Goal: Information Seeking & Learning: Learn about a topic

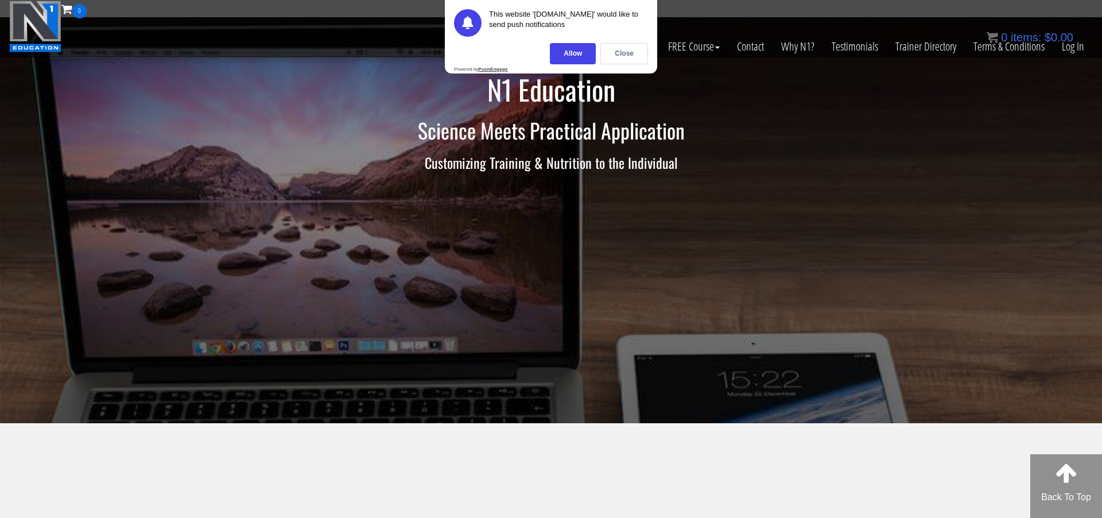
drag, startPoint x: 1064, startPoint y: 45, endPoint x: 1057, endPoint y: 45, distance: 6.3
click at [1064, 45] on div "0 items: $ 0.00" at bounding box center [1030, 37] width 87 height 17
click at [633, 55] on div "Close" at bounding box center [624, 53] width 48 height 21
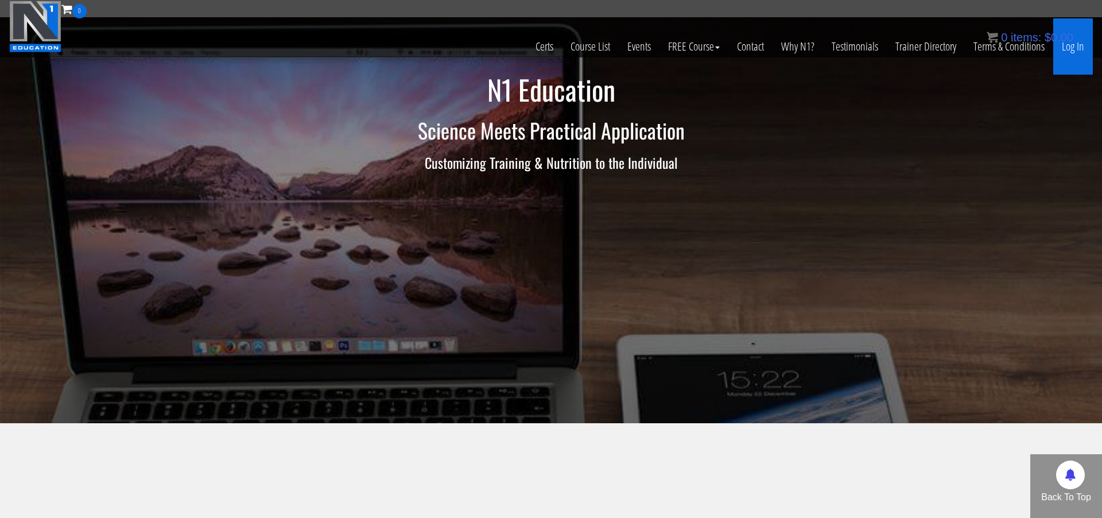
click at [1078, 50] on link "Log In" at bounding box center [1073, 46] width 40 height 56
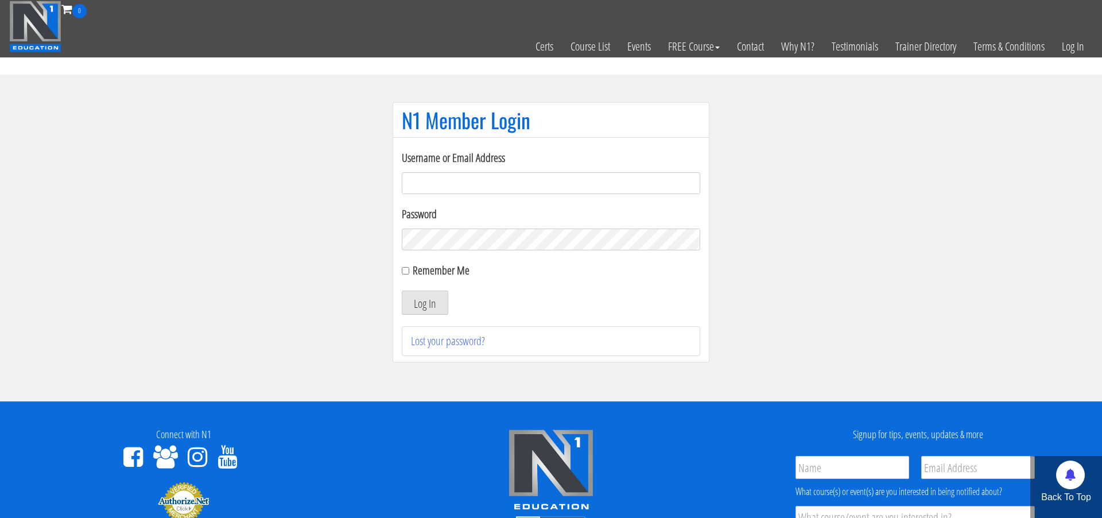
click at [499, 185] on input "Username or Email Address" at bounding box center [551, 183] width 299 height 22
type input "[PERSON_NAME][EMAIL_ADDRESS][DOMAIN_NAME]"
click at [425, 303] on button "Log In" at bounding box center [425, 302] width 47 height 24
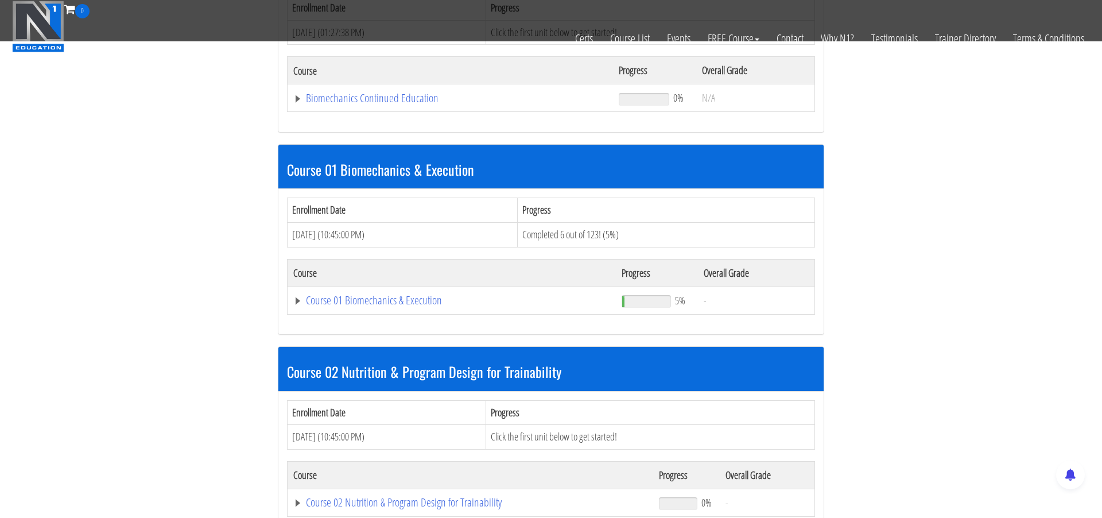
scroll to position [237, 0]
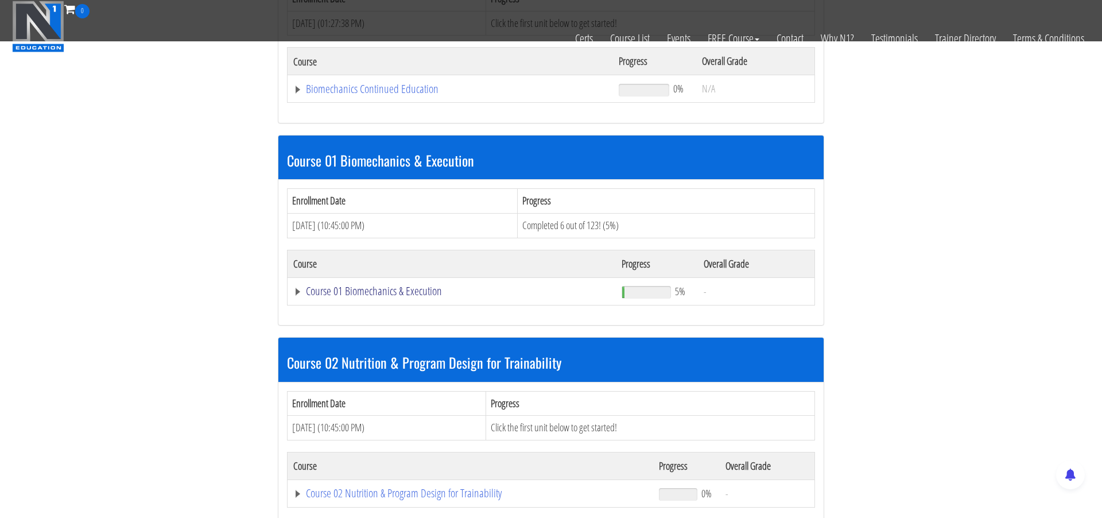
click at [368, 95] on link "Course 01 Biomechanics & Execution" at bounding box center [450, 88] width 314 height 11
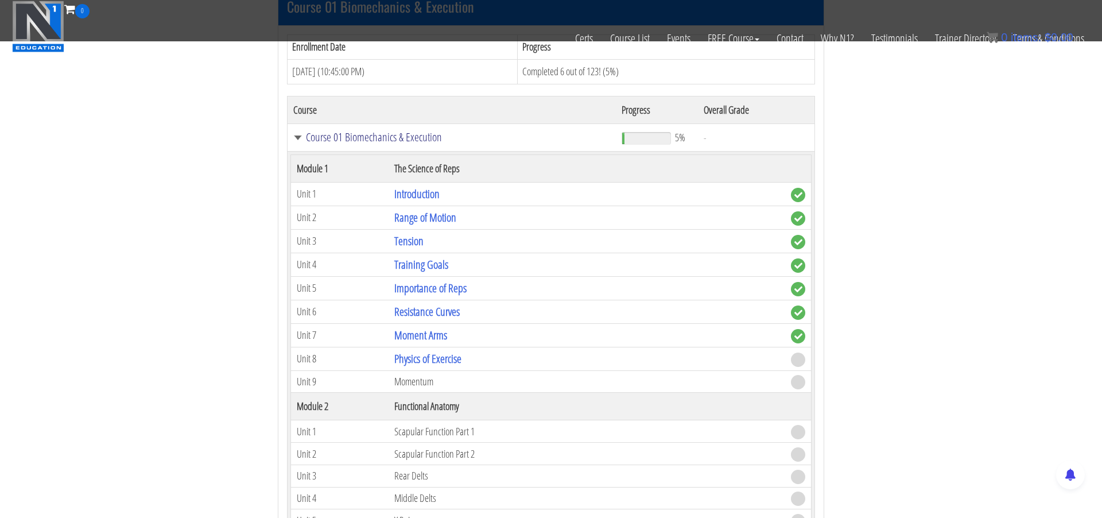
scroll to position [393, 0]
click at [418, 329] on link "Moment Arms" at bounding box center [420, 334] width 53 height 16
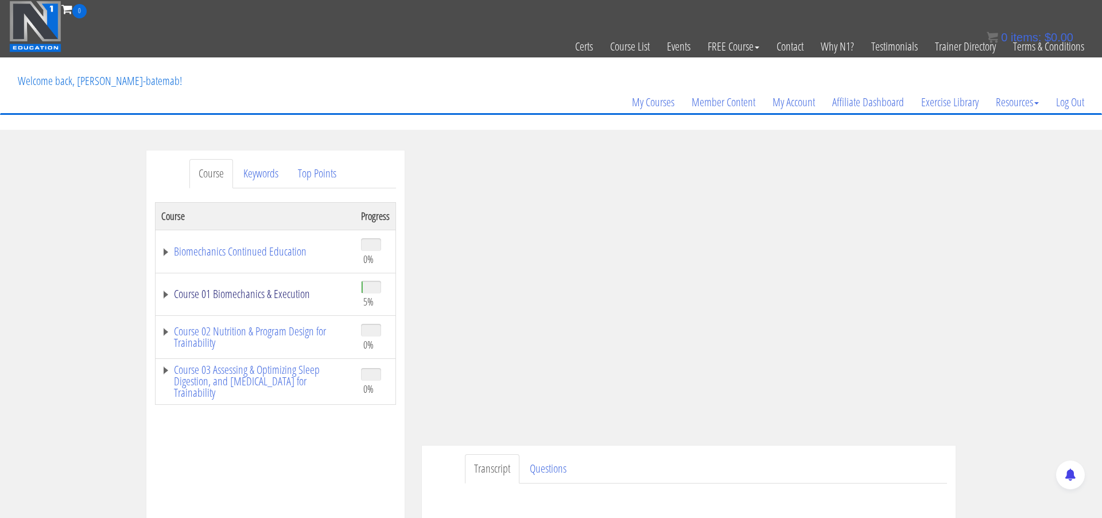
click at [189, 291] on link "Course 01 Biomechanics & Execution" at bounding box center [255, 293] width 188 height 11
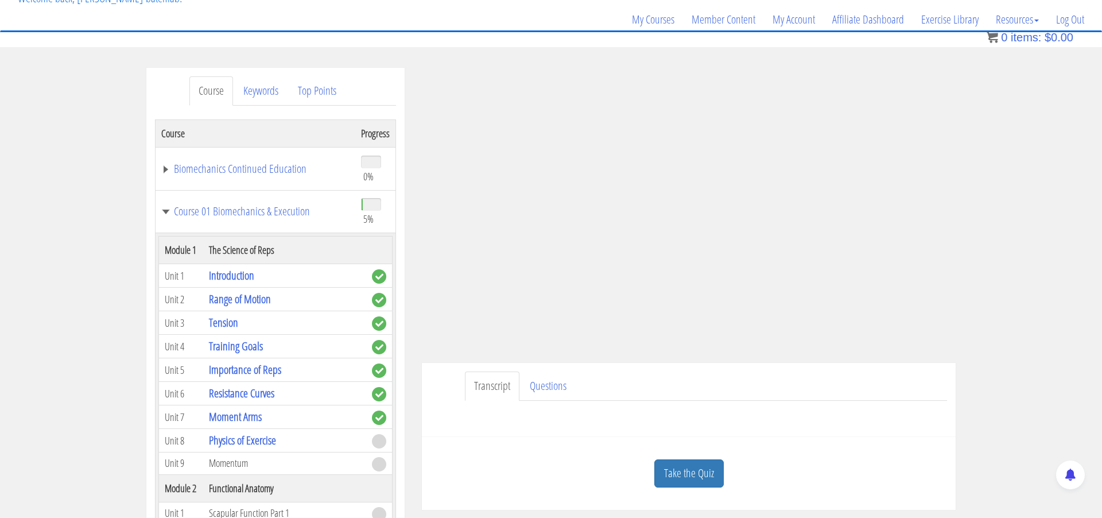
scroll to position [71, 0]
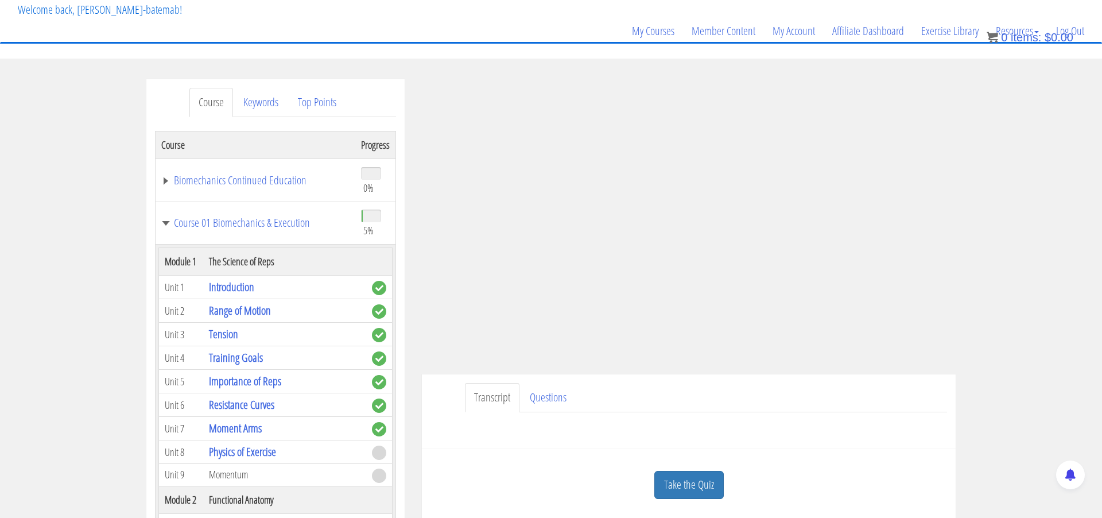
click at [743, 393] on ul "Transcript Questions" at bounding box center [706, 397] width 482 height 29
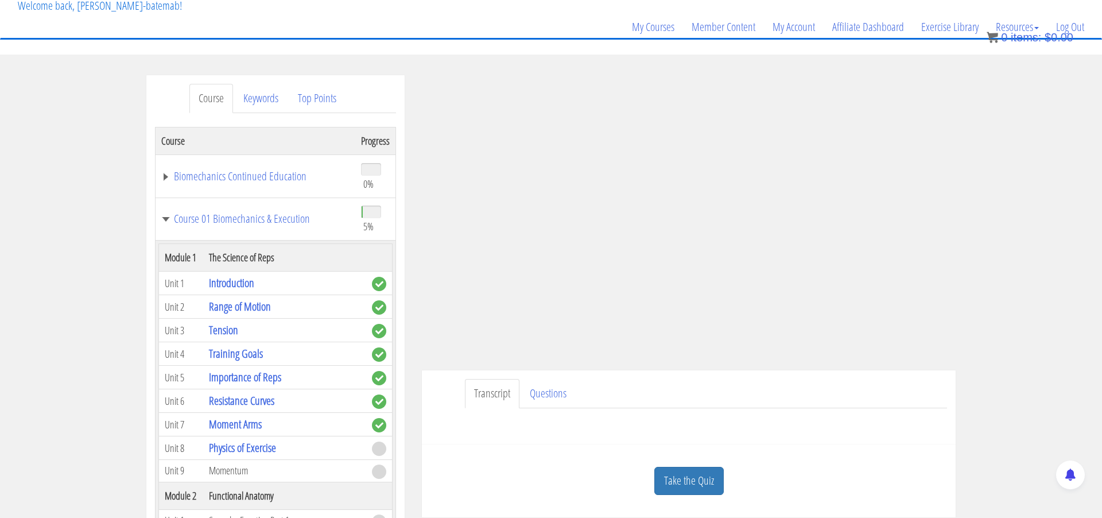
scroll to position [75, 0]
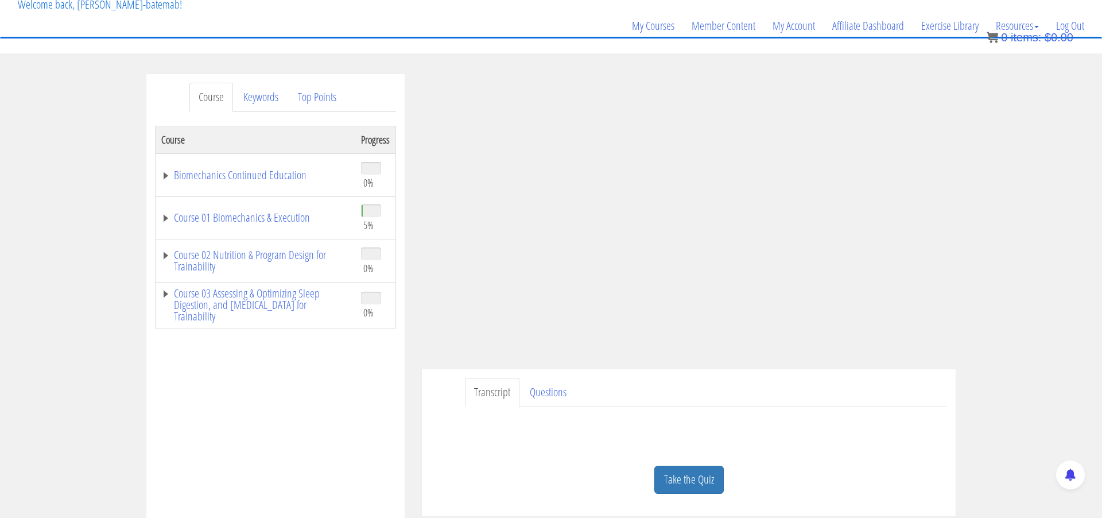
scroll to position [79, 0]
click at [210, 210] on link "Course 01 Biomechanics & Execution" at bounding box center [255, 214] width 188 height 11
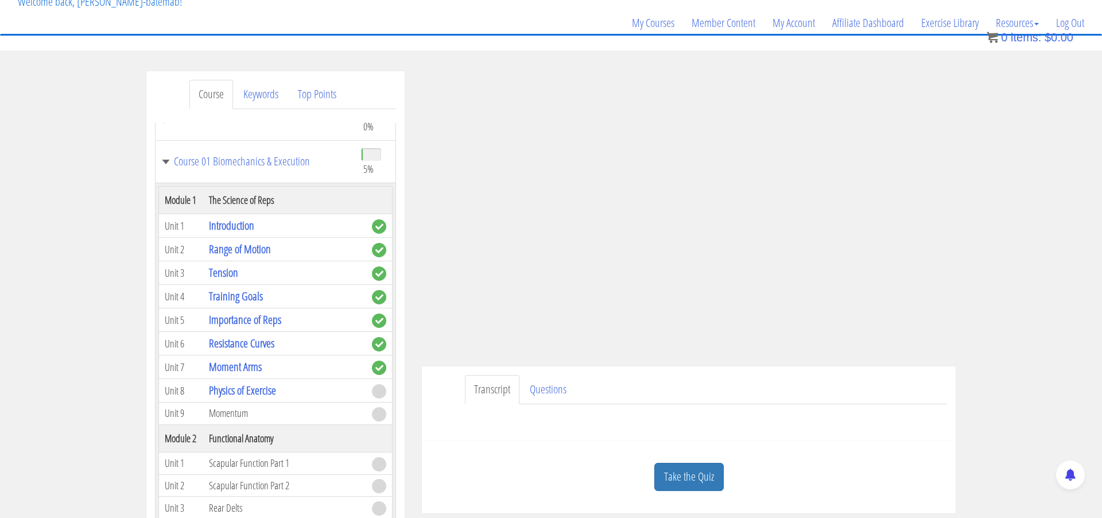
scroll to position [84, 0]
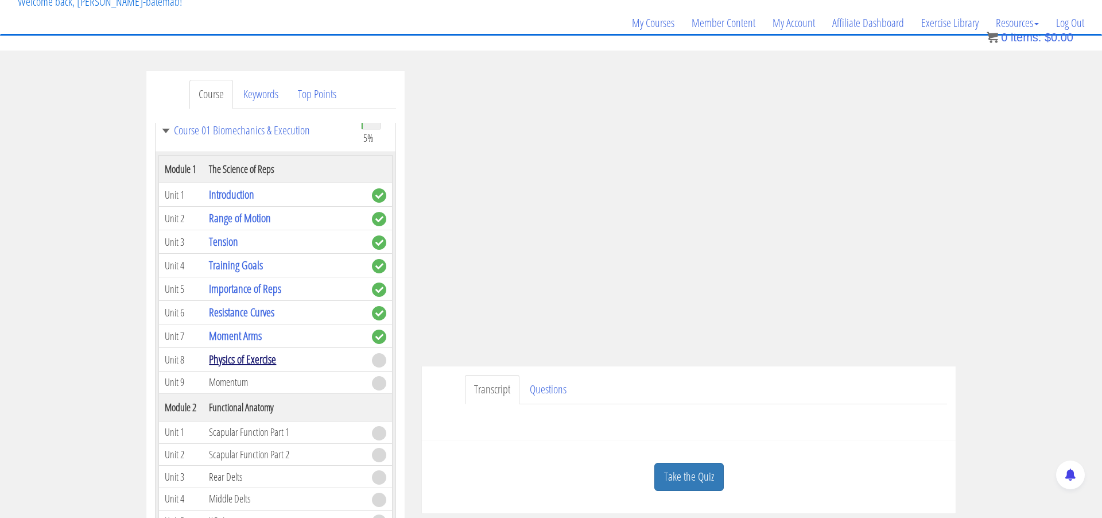
click at [239, 367] on link "Physics of Exercise" at bounding box center [242, 359] width 67 height 16
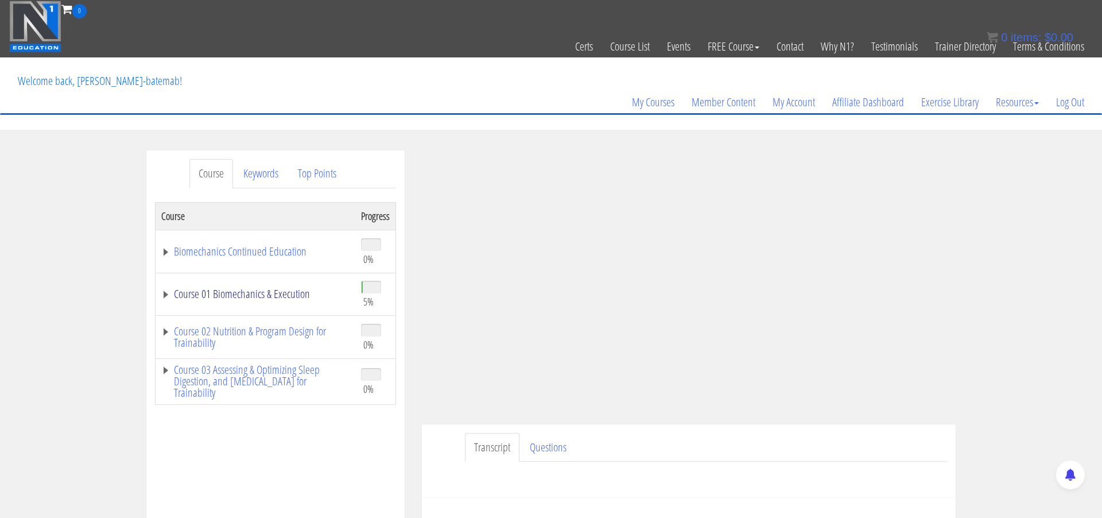
click at [276, 288] on link "Course 01 Biomechanics & Execution" at bounding box center [255, 293] width 188 height 11
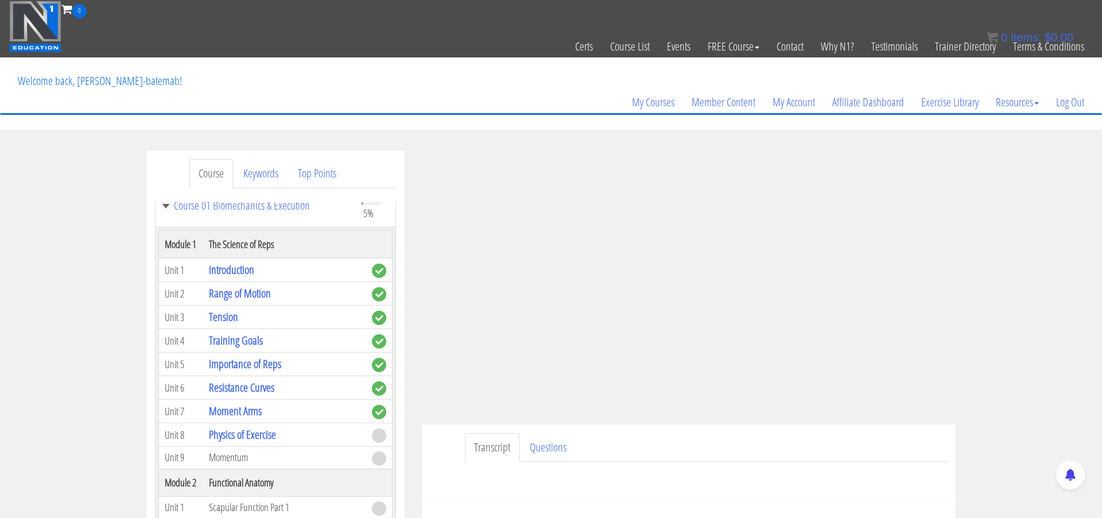
scroll to position [3, 0]
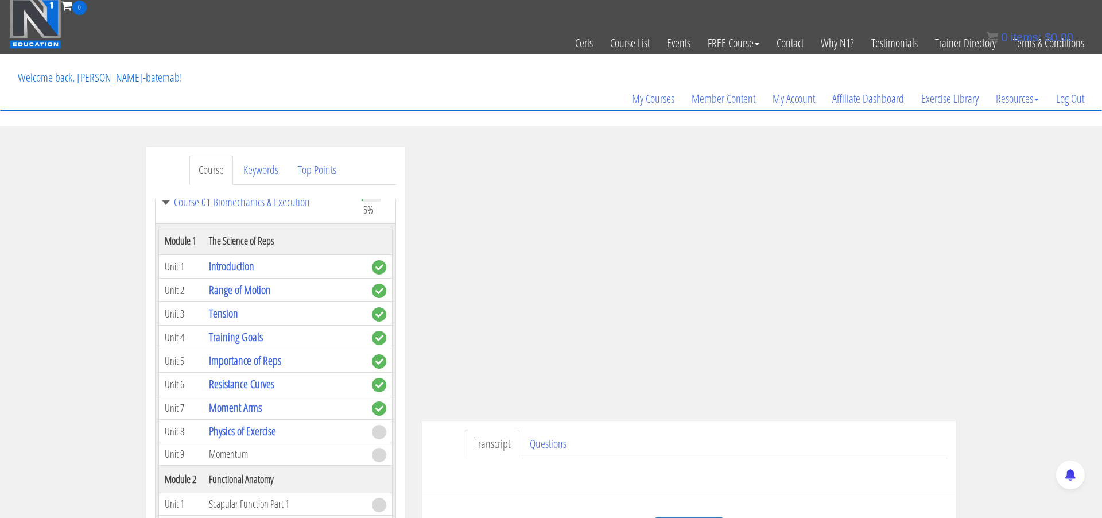
click at [900, 443] on ul "Transcript Questions" at bounding box center [706, 443] width 482 height 29
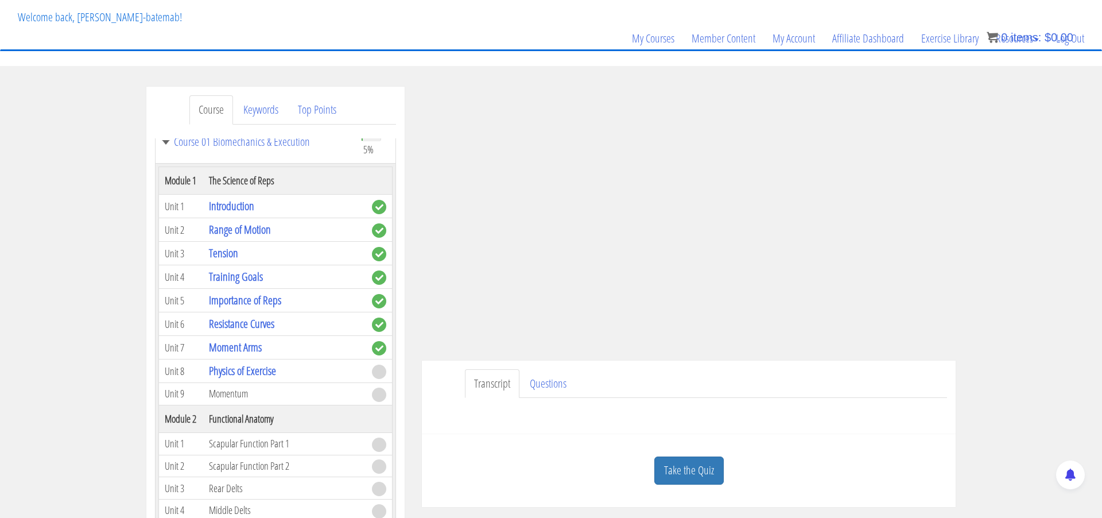
scroll to position [69, 0]
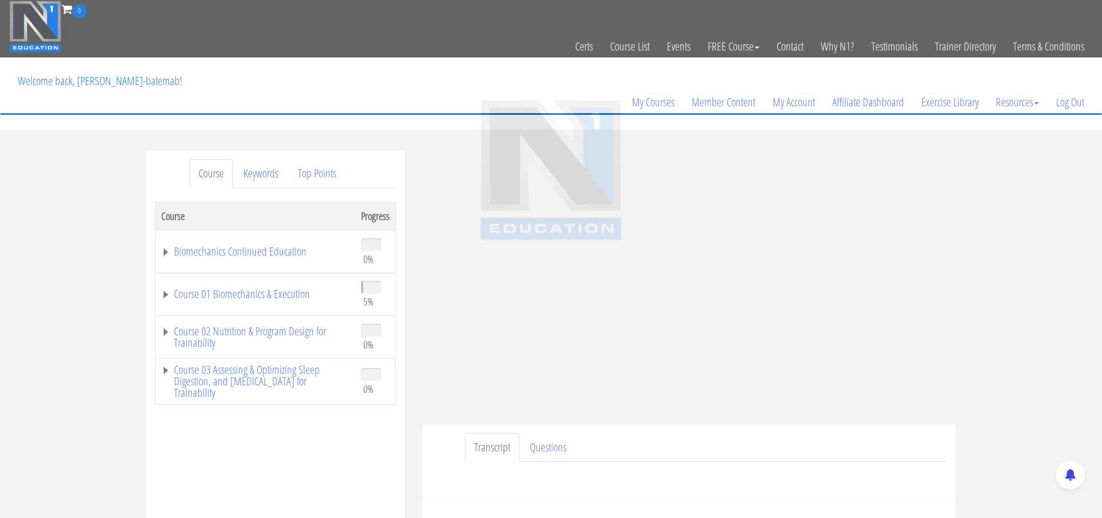
scroll to position [69, 0]
